Goal: Check status: Check status

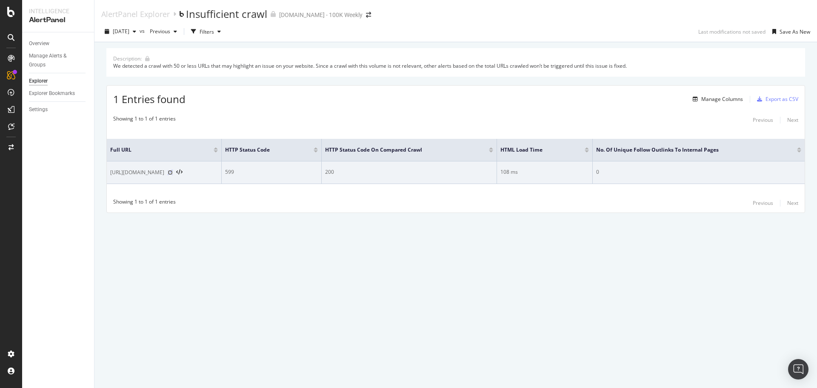
click at [173, 172] on icon at bounding box center [170, 172] width 5 height 5
